Goal: Information Seeking & Learning: Learn about a topic

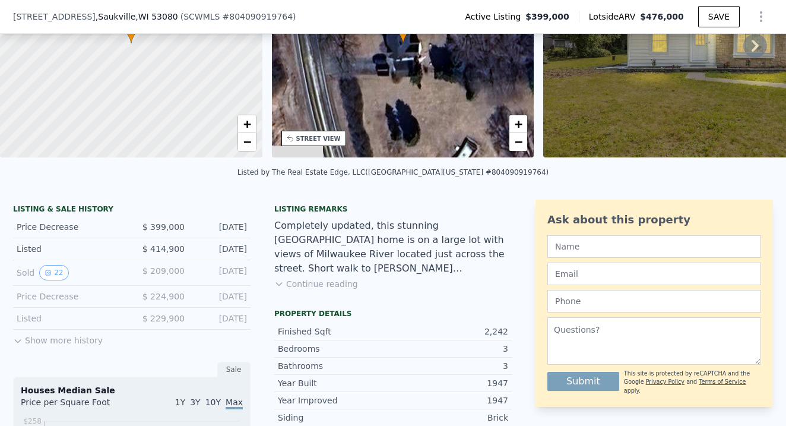
scroll to position [140, 0]
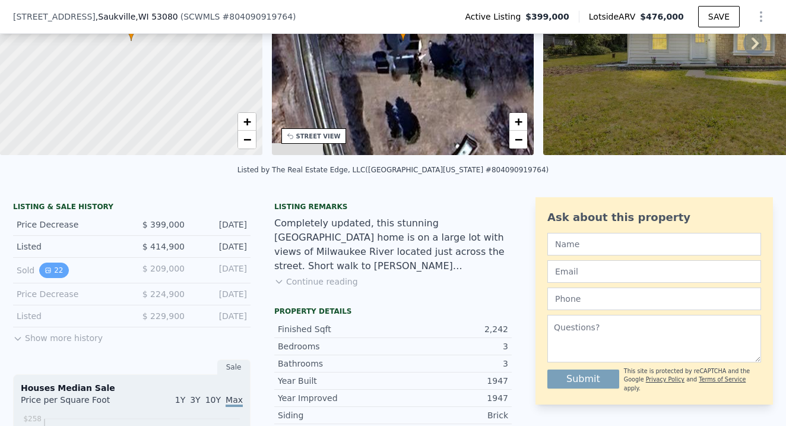
click at [52, 267] on button "22" at bounding box center [53, 270] width 29 height 15
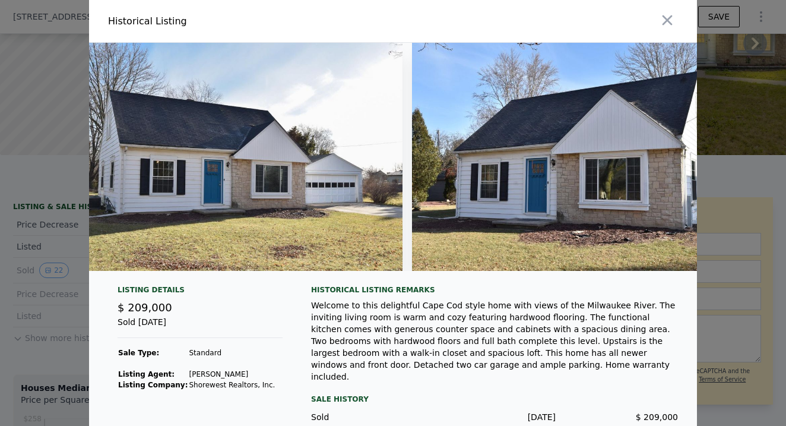
scroll to position [0, 7102]
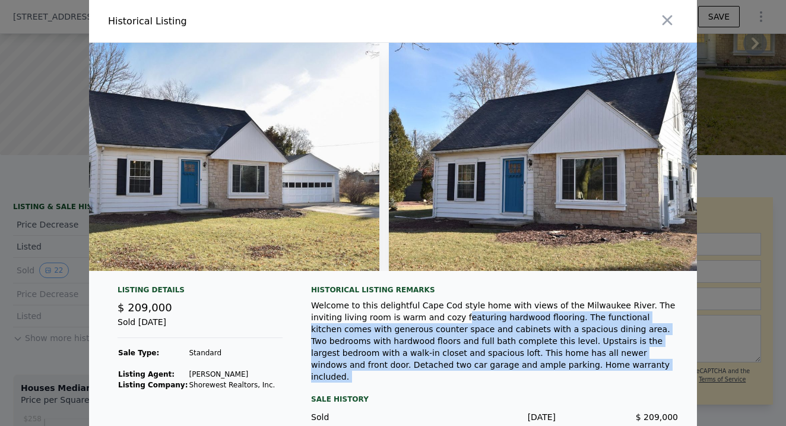
drag, startPoint x: 424, startPoint y: 324, endPoint x: 496, endPoint y: 380, distance: 91.0
click at [496, 380] on div "Historical Listing remarks Welcome to this delightful Cape Cod style home with …" at bounding box center [494, 378] width 367 height 187
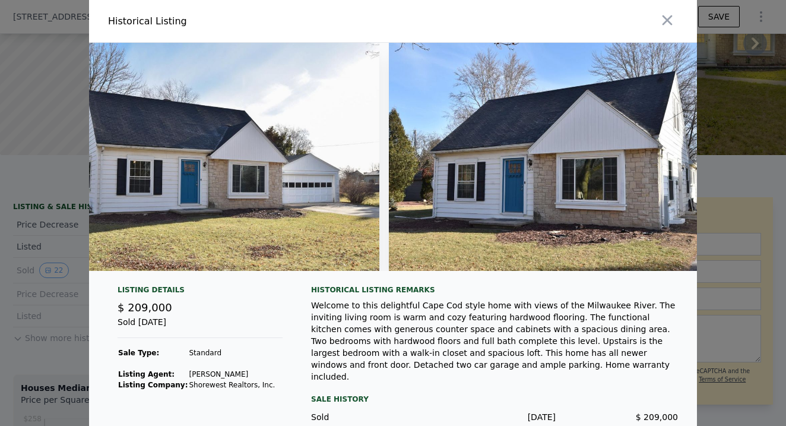
click at [496, 380] on div "Historical Listing remarks Welcome to this delightful Cape Cod style home with …" at bounding box center [494, 378] width 367 height 187
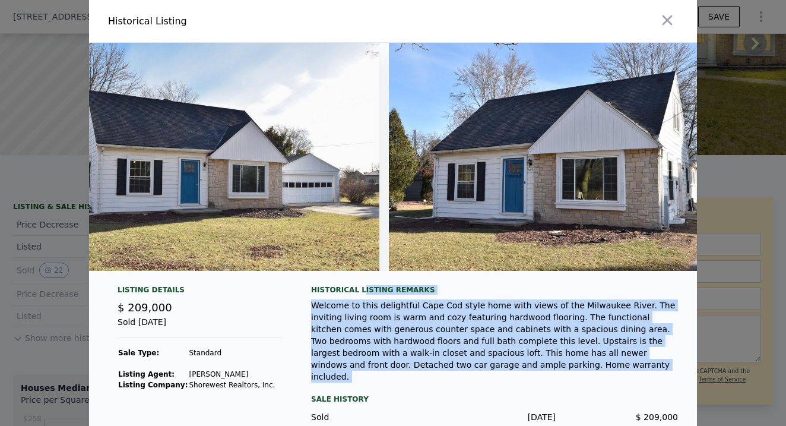
drag, startPoint x: 489, startPoint y: 376, endPoint x: 361, endPoint y: 292, distance: 153.2
click at [361, 292] on div "Historical Listing remarks Welcome to this delightful Cape Cod style home with …" at bounding box center [494, 378] width 367 height 187
click at [361, 292] on div "Historical Listing remarks" at bounding box center [494, 290] width 367 height 10
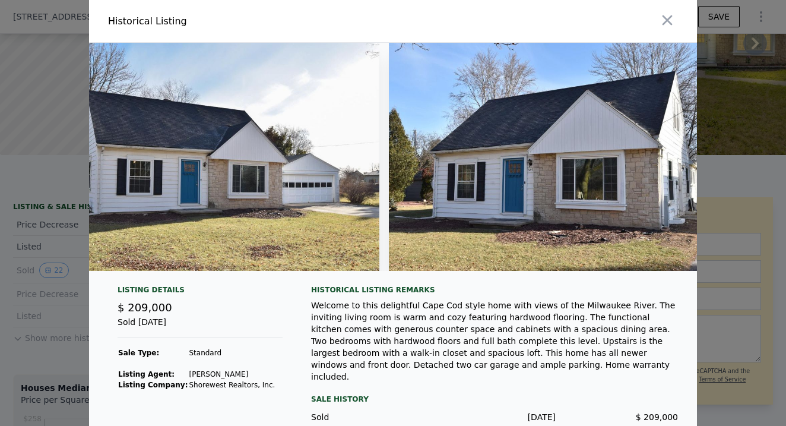
click at [7, 126] on div at bounding box center [393, 213] width 786 height 426
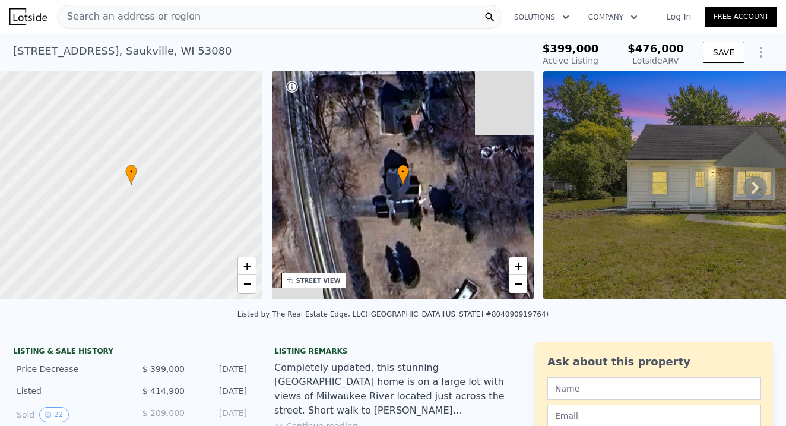
scroll to position [0, 0]
click at [112, 11] on span "Search an address or region" at bounding box center [129, 17] width 143 height 14
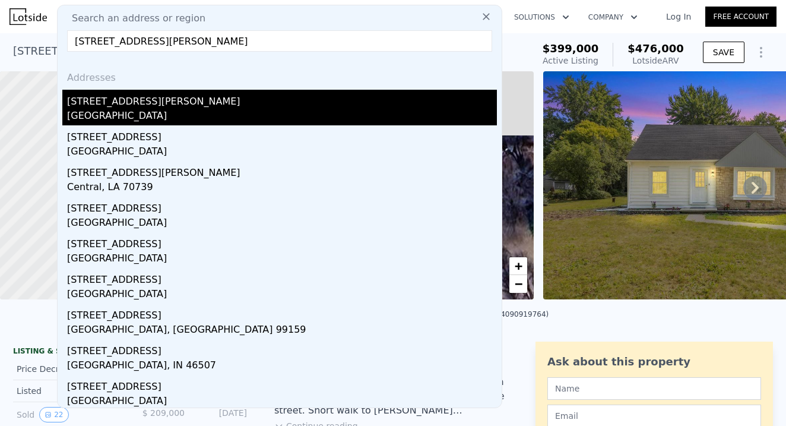
type input "[STREET_ADDRESS][PERSON_NAME]"
click at [97, 108] on div "[STREET_ADDRESS][PERSON_NAME]" at bounding box center [282, 99] width 430 height 19
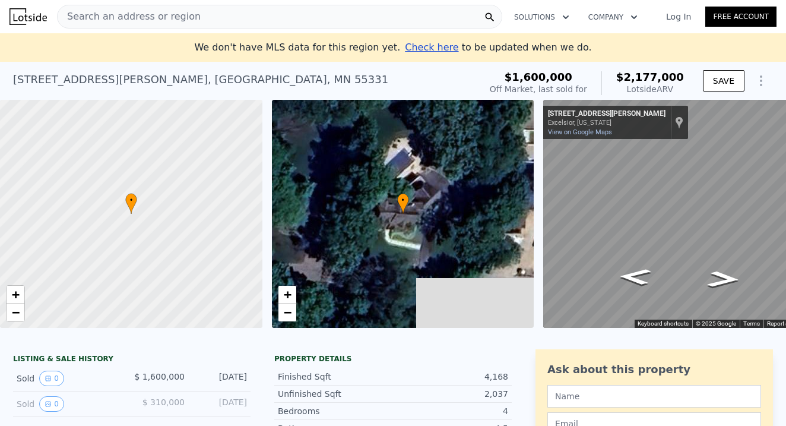
scroll to position [0, 8]
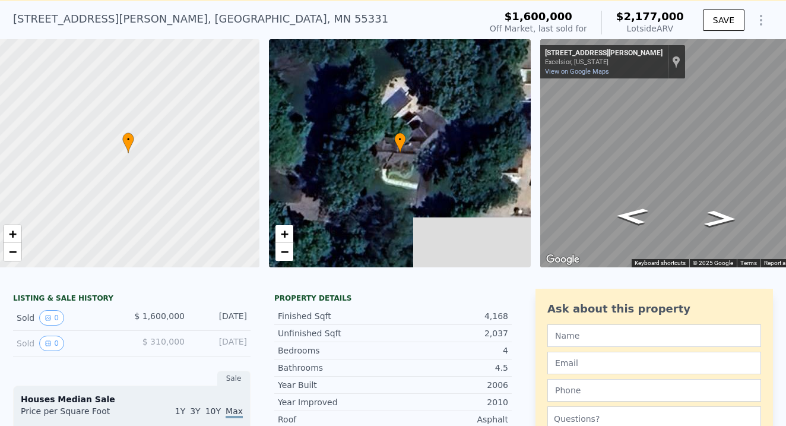
drag, startPoint x: 147, startPoint y: 342, endPoint x: 252, endPoint y: 342, distance: 105.7
drag, startPoint x: 252, startPoint y: 342, endPoint x: 133, endPoint y: 314, distance: 122.6
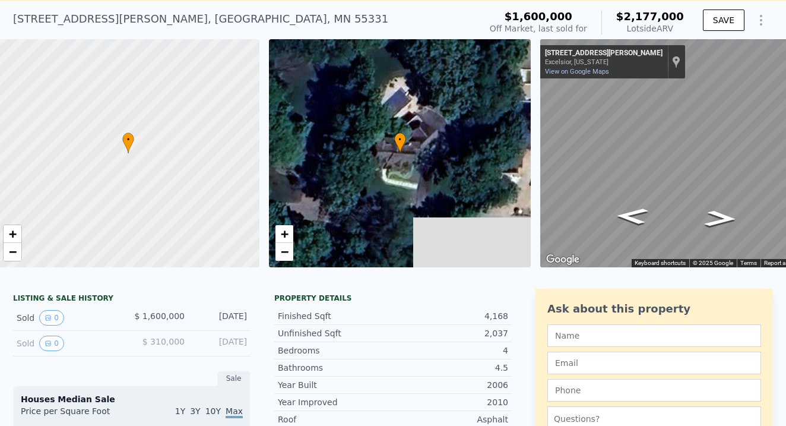
click at [133, 314] on div "$ 1,600,000" at bounding box center [158, 317] width 53 height 15
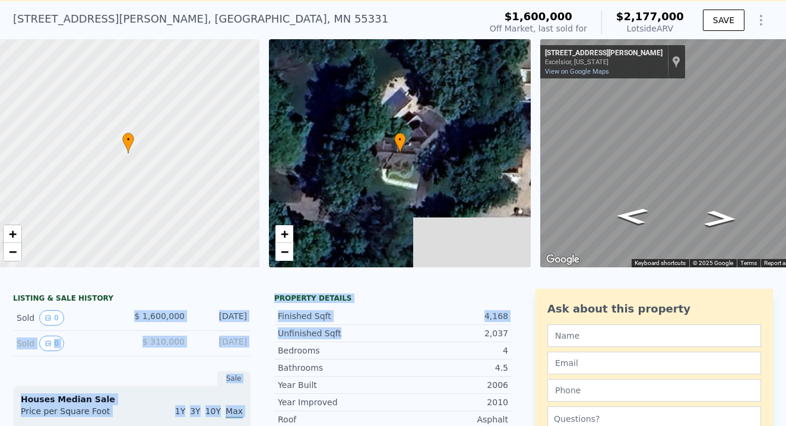
drag, startPoint x: 135, startPoint y: 318, endPoint x: 267, endPoint y: 337, distance: 133.8
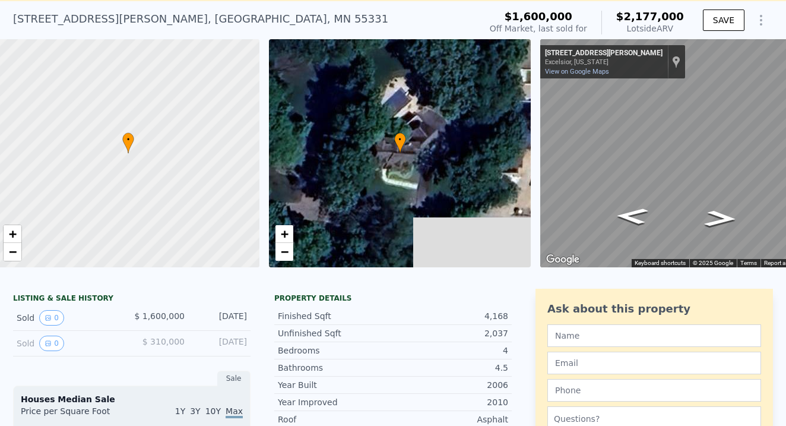
click at [224, 334] on div "Sold 0 $ 310,000 [DATE]" at bounding box center [132, 344] width 238 height 26
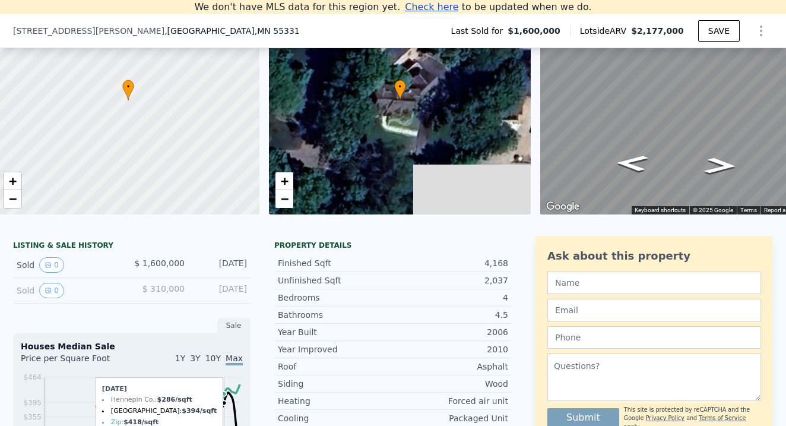
scroll to position [99, 0]
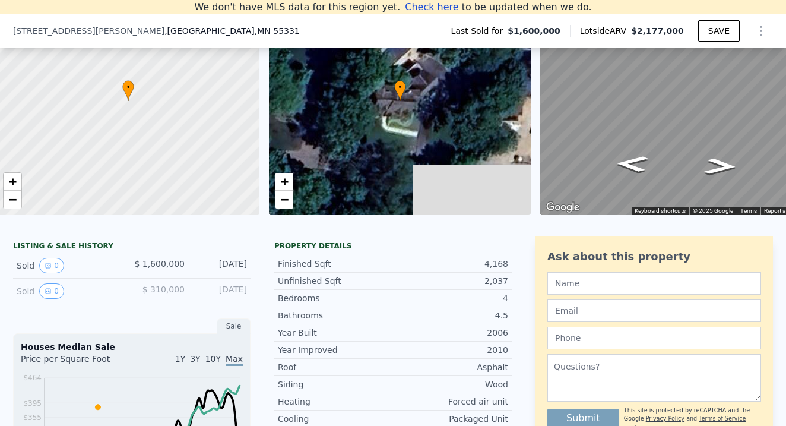
drag, startPoint x: 140, startPoint y: 291, endPoint x: 248, endPoint y: 293, distance: 108.7
click at [248, 293] on div "Sold 0 $ 310,000 [DATE]" at bounding box center [132, 292] width 238 height 26
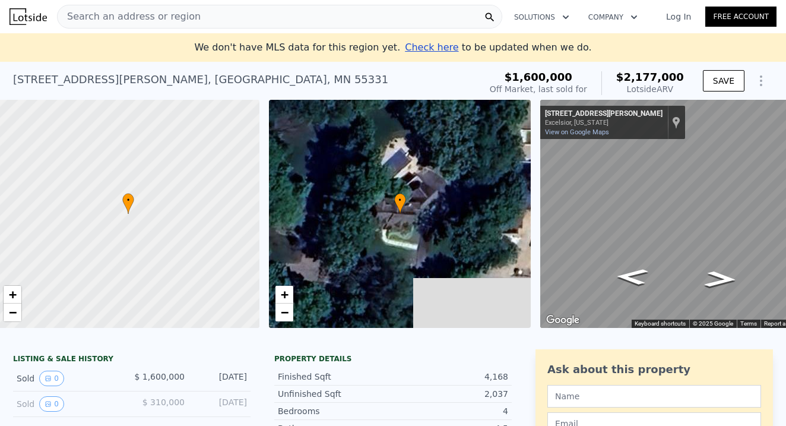
scroll to position [0, 0]
click at [180, 12] on span "Search an address or region" at bounding box center [129, 17] width 143 height 14
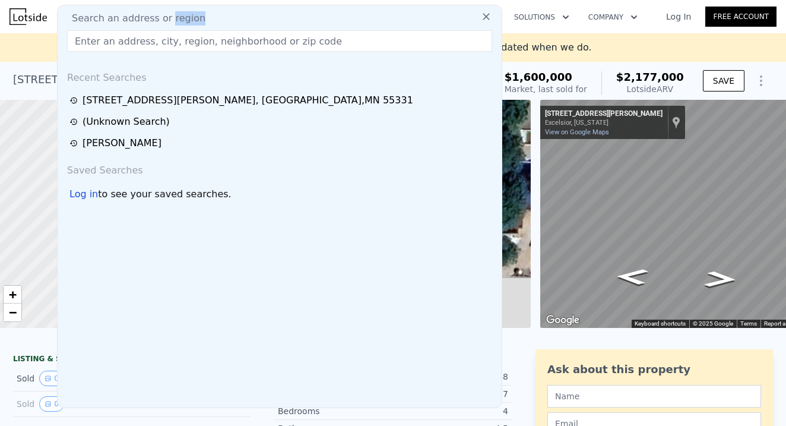
click at [180, 12] on span "Search an address or region" at bounding box center [133, 18] width 143 height 14
click at [192, 43] on input "text" at bounding box center [279, 40] width 425 height 21
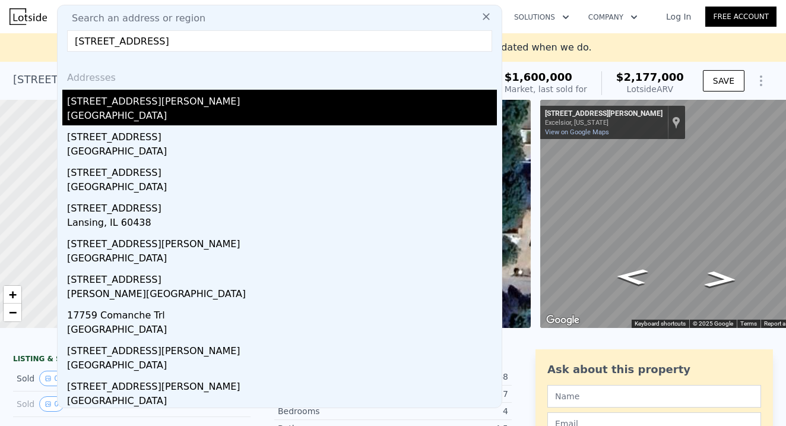
type input "[STREET_ADDRESS]"
click at [125, 119] on div "[GEOGRAPHIC_DATA]" at bounding box center [282, 117] width 430 height 17
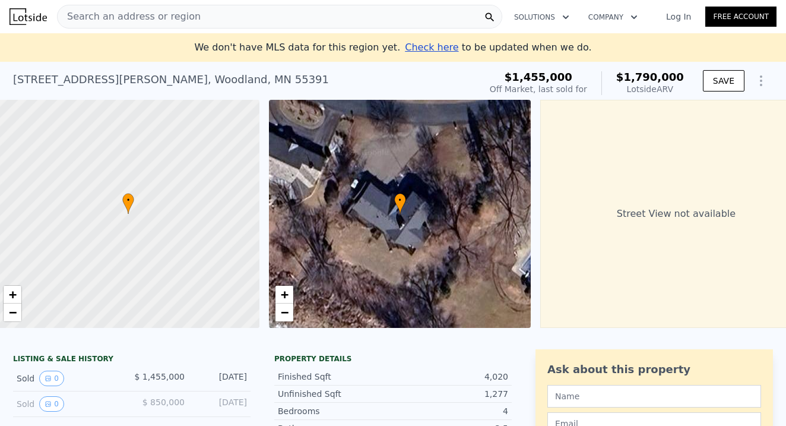
click at [165, 19] on span "Search an address or region" at bounding box center [129, 17] width 143 height 14
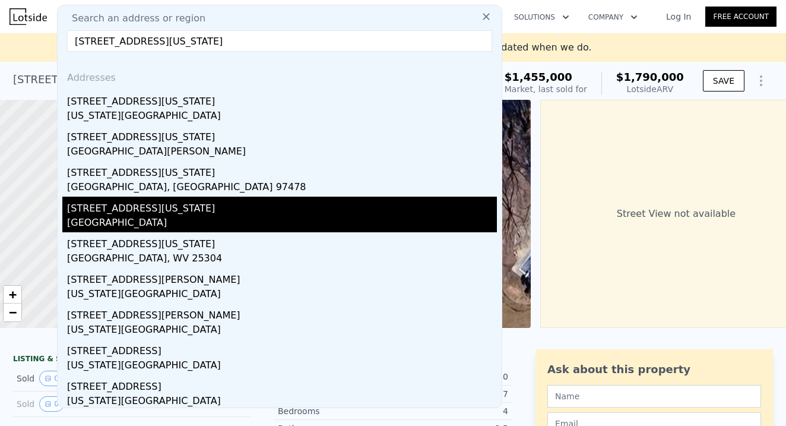
type input "[STREET_ADDRESS][US_STATE]"
click at [100, 219] on div "[GEOGRAPHIC_DATA]" at bounding box center [282, 224] width 430 height 17
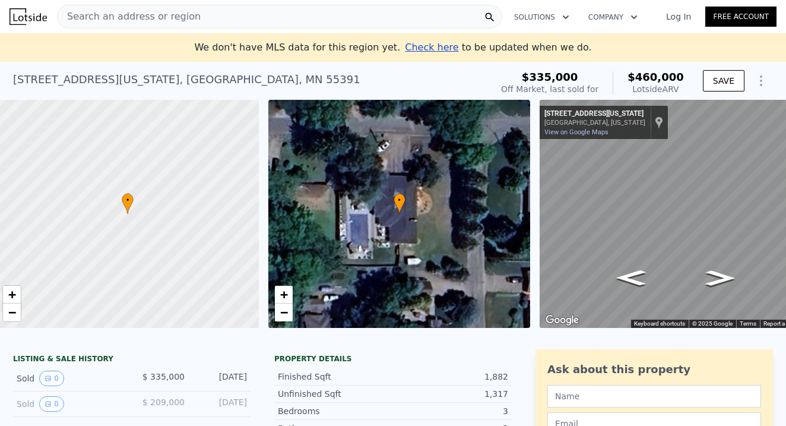
click at [217, 18] on div "Search an address or region" at bounding box center [280, 17] width 446 height 24
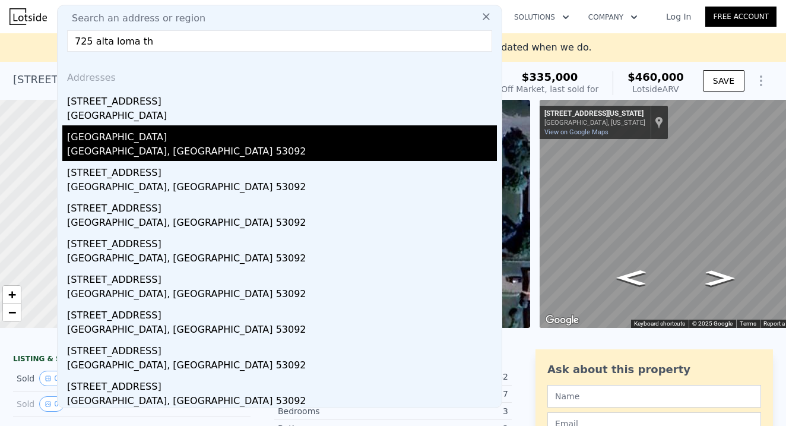
type input "725 alta loma th"
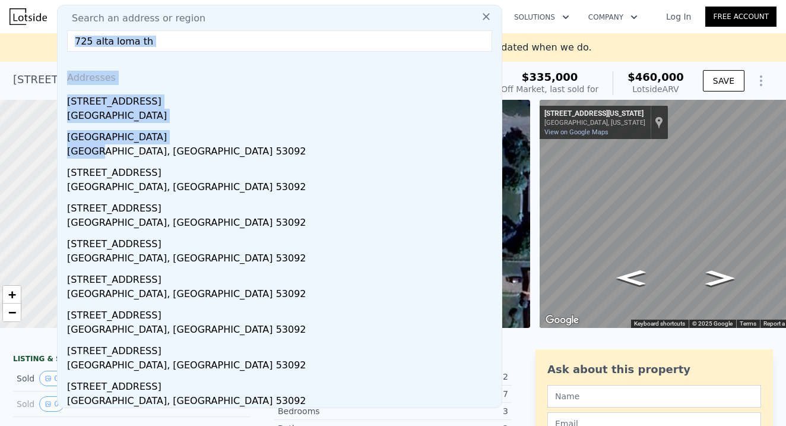
drag, startPoint x: 95, startPoint y: 152, endPoint x: 90, endPoint y: 32, distance: 120.1
click at [90, 32] on div "Search an address or region 725 alta loma th Addresses [STREET_ADDRESS] [STREET…" at bounding box center [280, 206] width 446 height 403
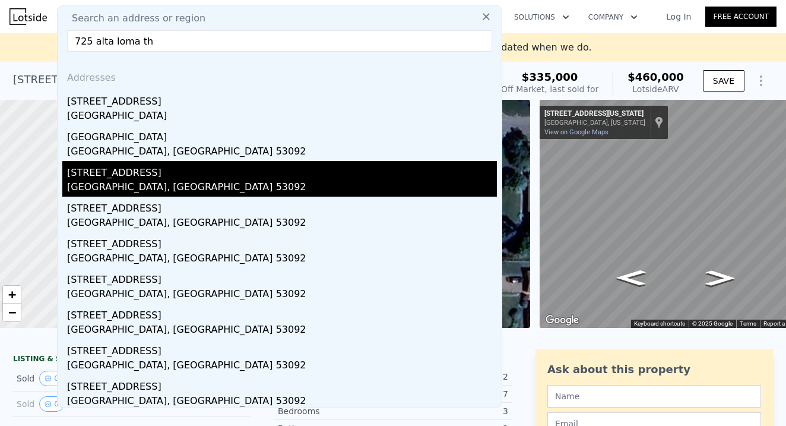
click at [105, 169] on div "[STREET_ADDRESS]" at bounding box center [282, 170] width 430 height 19
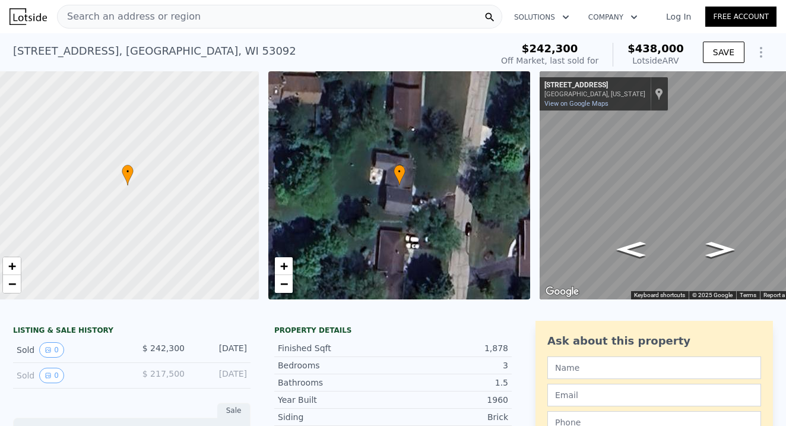
click at [134, 15] on span "Search an address or region" at bounding box center [129, 17] width 143 height 14
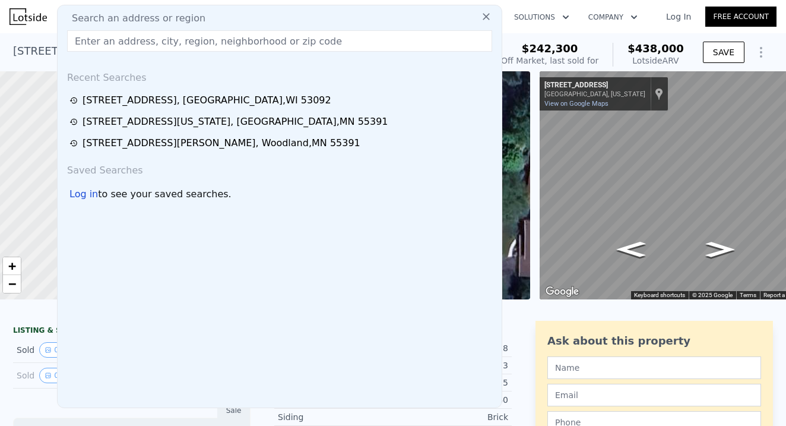
scroll to position [0, 5]
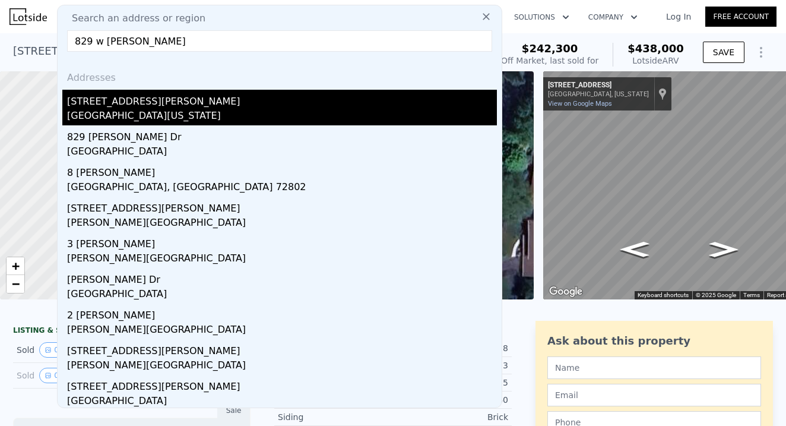
type input "829 w [PERSON_NAME]"
click at [121, 110] on div "[GEOGRAPHIC_DATA][US_STATE]" at bounding box center [282, 117] width 430 height 17
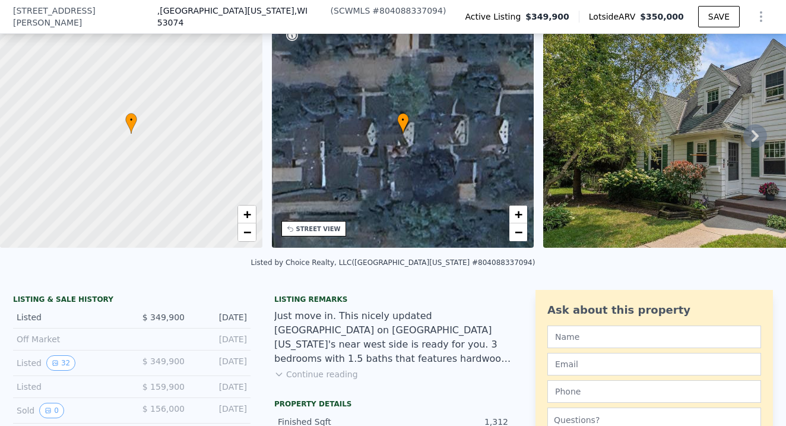
scroll to position [126, 0]
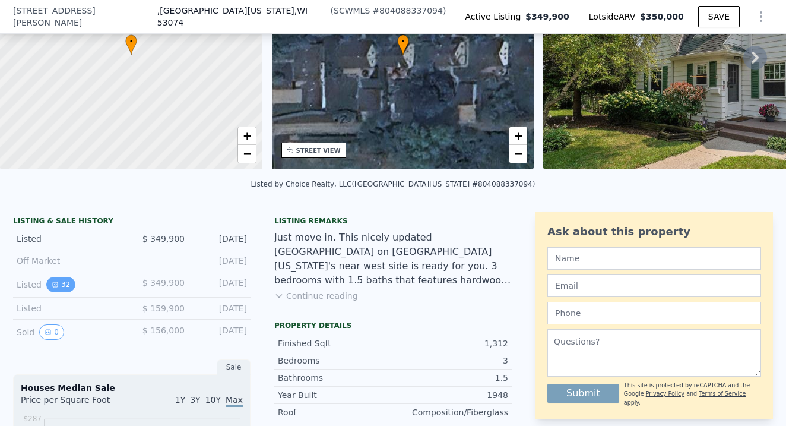
click at [59, 287] on button "32" at bounding box center [60, 284] width 29 height 15
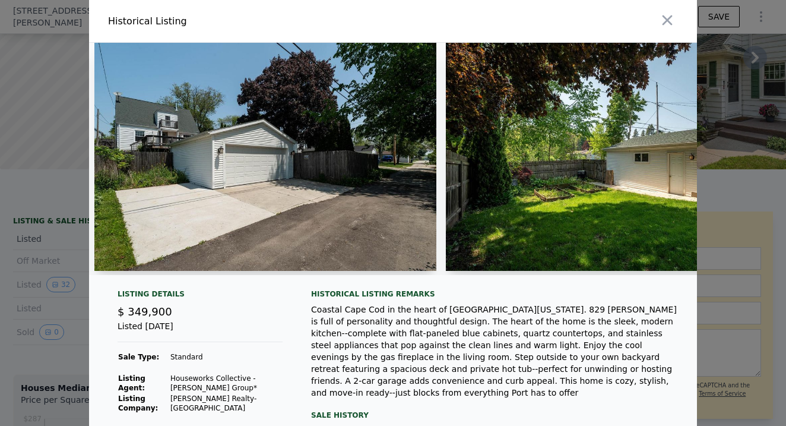
scroll to position [0, 10312]
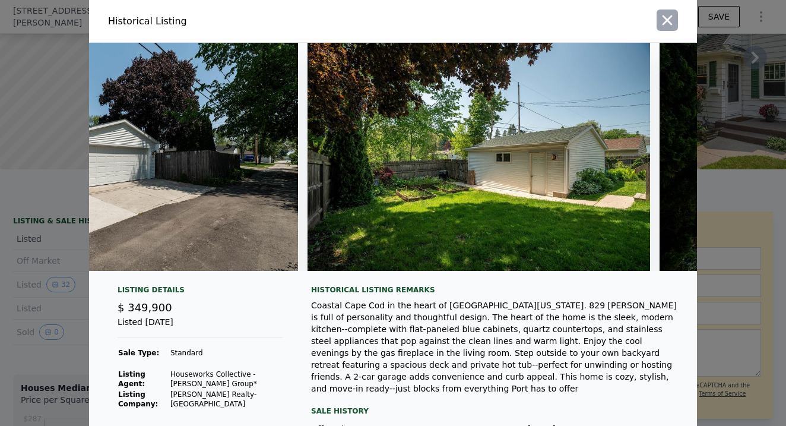
click at [671, 14] on icon "button" at bounding box center [667, 20] width 17 height 17
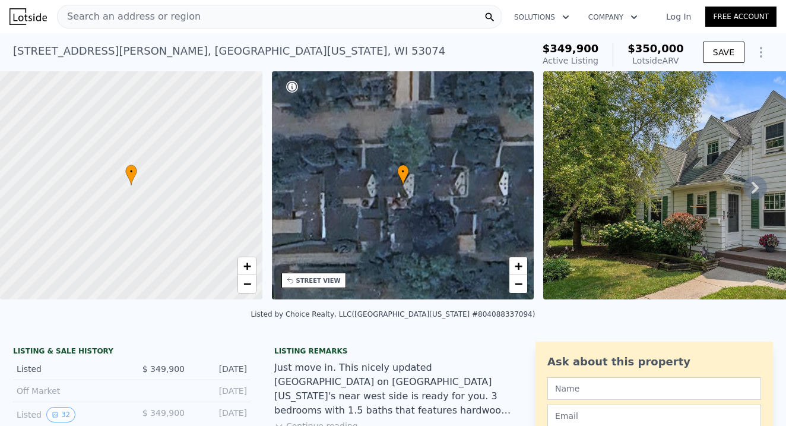
scroll to position [0, 0]
click at [290, 16] on div "Search an address or region" at bounding box center [280, 17] width 446 height 24
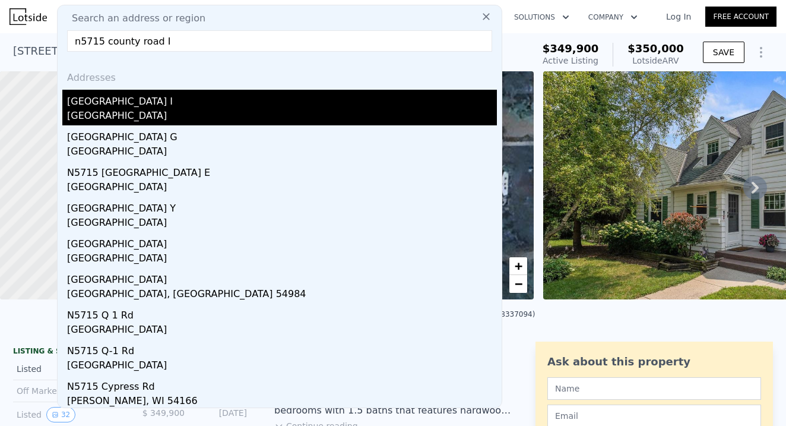
type input "n5715 county road I"
click at [168, 112] on div "[GEOGRAPHIC_DATA]" at bounding box center [282, 117] width 430 height 17
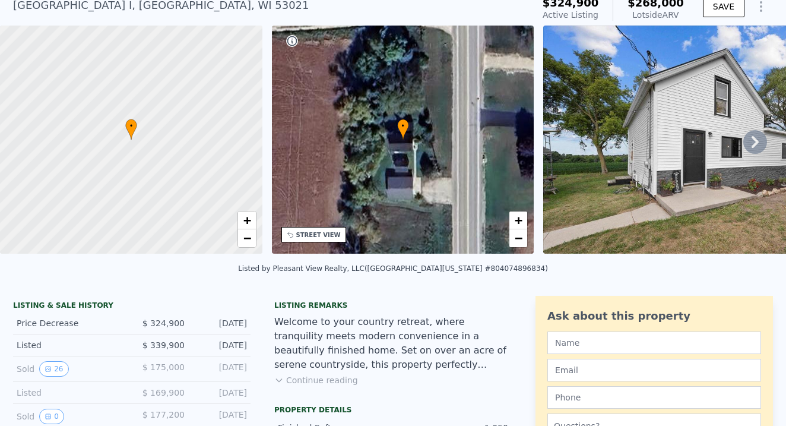
scroll to position [50, 0]
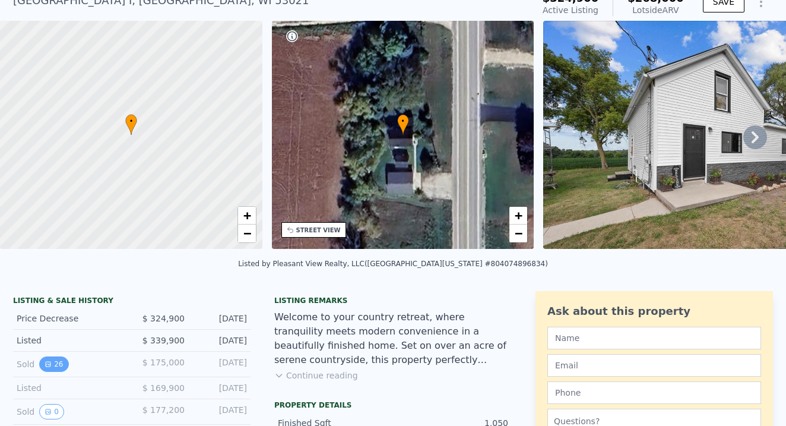
click at [61, 365] on button "26" at bounding box center [53, 363] width 29 height 15
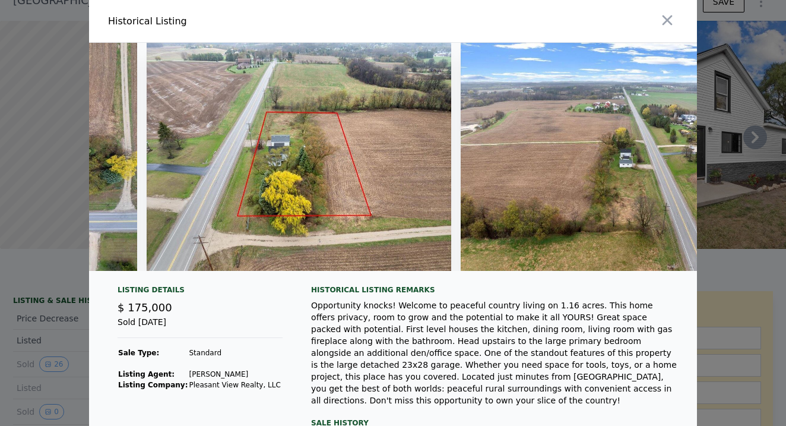
scroll to position [0, 7968]
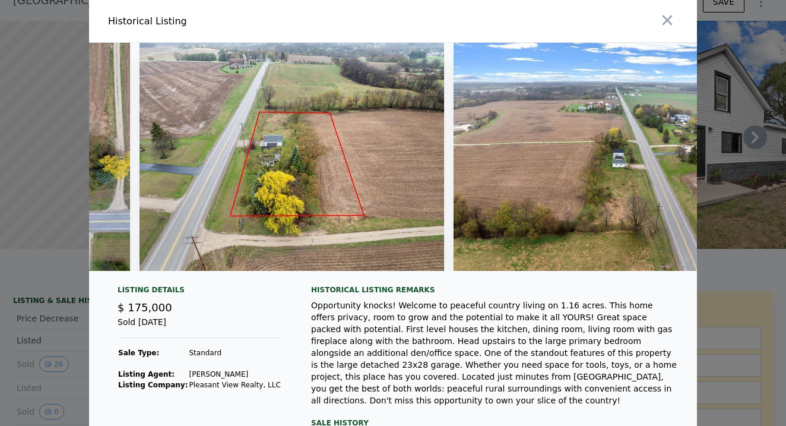
click at [755, 267] on div at bounding box center [393, 213] width 786 height 426
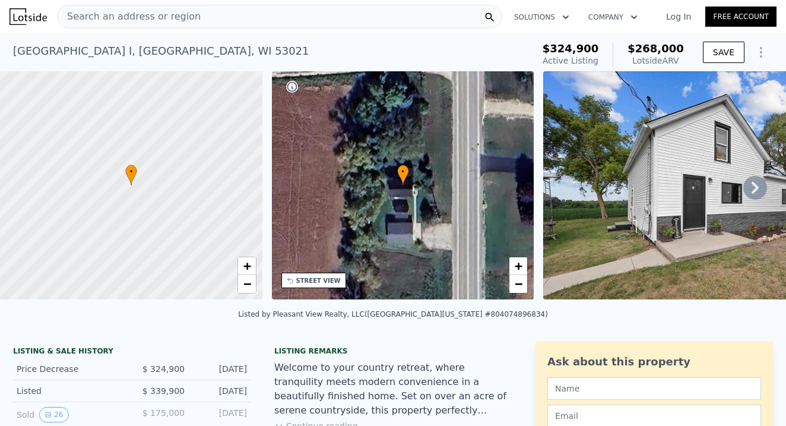
scroll to position [0, 0]
click at [176, 15] on span "Search an address or region" at bounding box center [129, 17] width 143 height 14
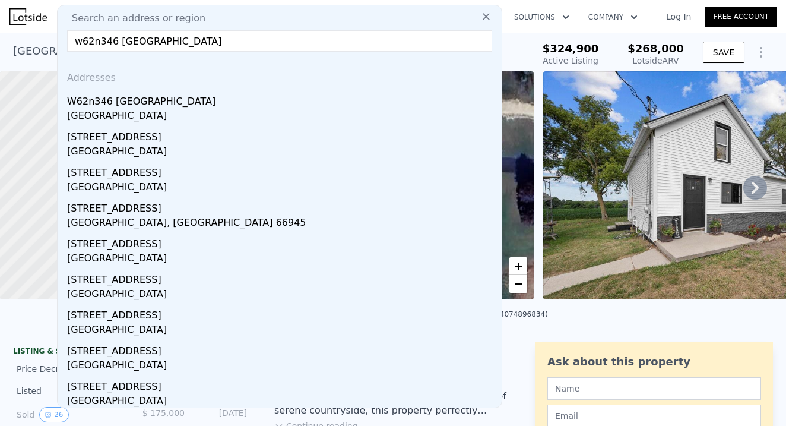
type input "w62n346 [GEOGRAPHIC_DATA]"
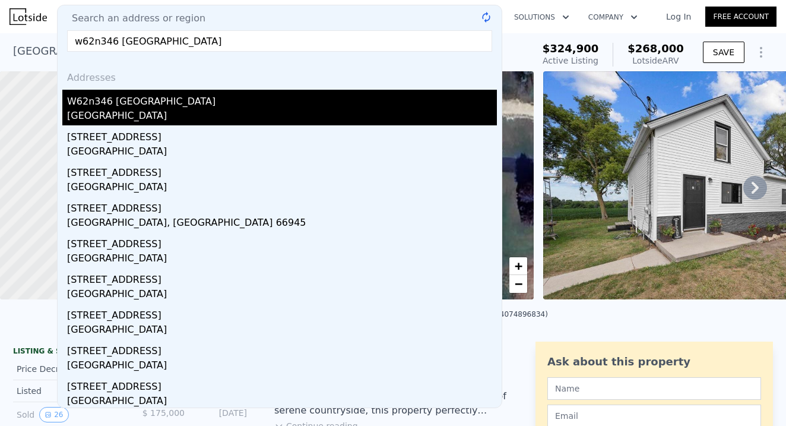
drag, startPoint x: 176, startPoint y: 15, endPoint x: 127, endPoint y: 106, distance: 103.7
click at [127, 106] on div "W62n346 [GEOGRAPHIC_DATA]" at bounding box center [282, 99] width 430 height 19
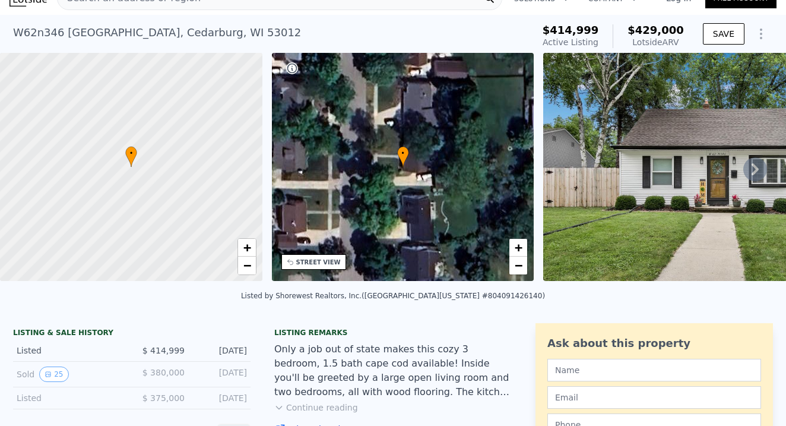
scroll to position [51, 0]
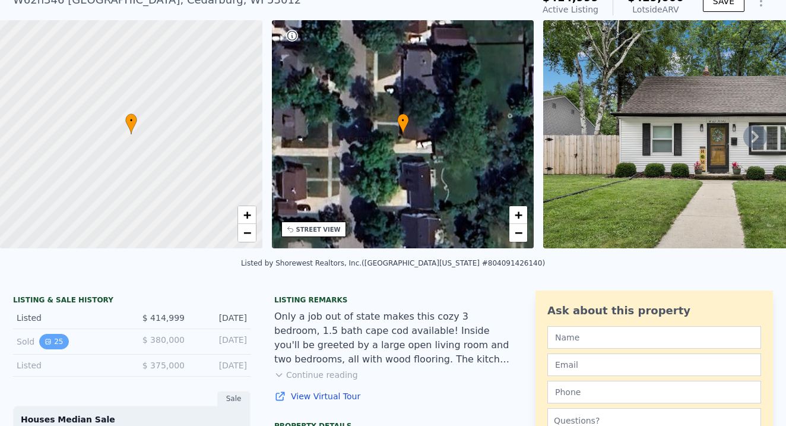
click at [51, 345] on button "25" at bounding box center [53, 341] width 29 height 15
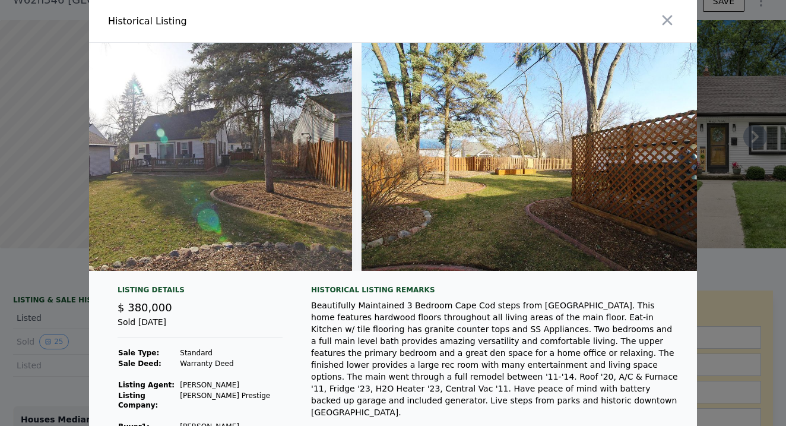
scroll to position [0, 8301]
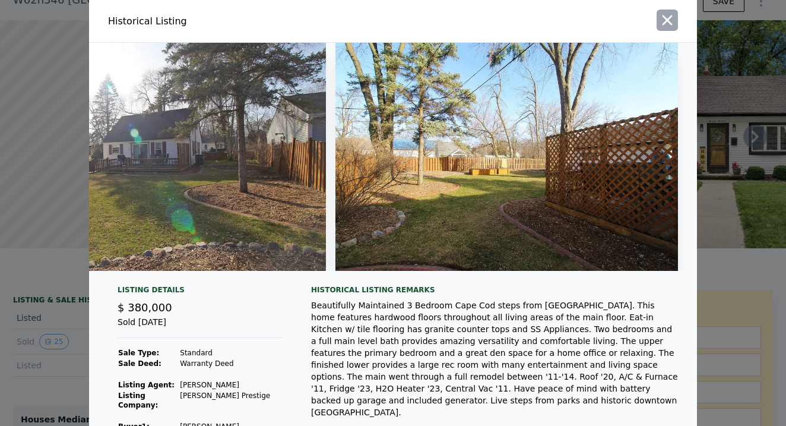
click at [664, 19] on icon "button" at bounding box center [667, 20] width 17 height 17
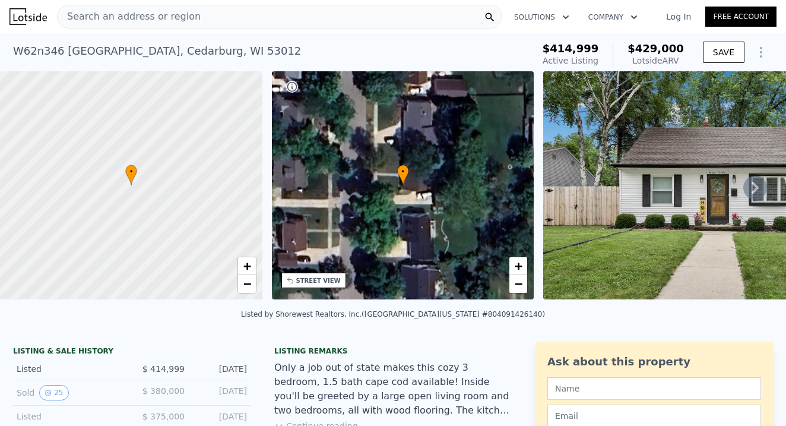
scroll to position [0, 0]
